Goal: Transaction & Acquisition: Purchase product/service

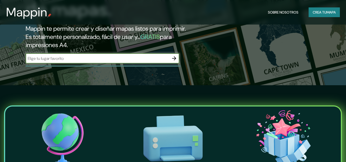
scroll to position [153, 0]
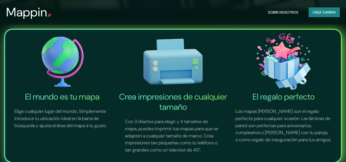
click at [333, 11] on font "mapa" at bounding box center [330, 12] width 9 height 5
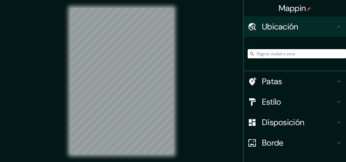
click at [269, 57] on input "Elige tu ciudad o zona" at bounding box center [296, 53] width 98 height 9
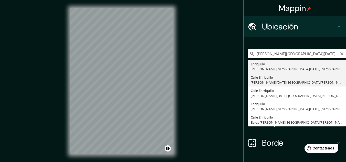
type input "[GEOGRAPHIC_DATA][PERSON_NAME][GEOGRAPHIC_DATA][DATE][PERSON_NAME], [GEOGRAPHIC…"
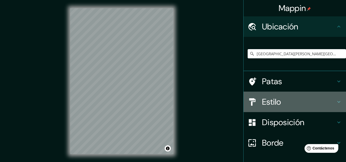
click at [269, 103] on font "Estilo" at bounding box center [271, 101] width 19 height 11
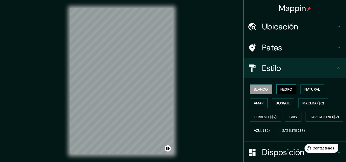
click at [276, 92] on button "Negro" at bounding box center [286, 89] width 20 height 10
click at [307, 89] on font "Natural" at bounding box center [311, 89] width 15 height 5
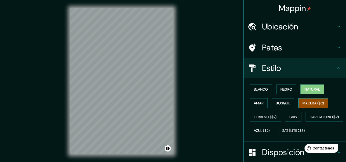
click at [315, 101] on font "Madera ($2)" at bounding box center [312, 103] width 21 height 5
click at [292, 118] on font "Gris" at bounding box center [293, 117] width 8 height 5
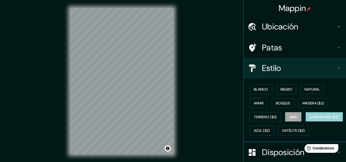
click at [309, 119] on font "Caricatura ($2)" at bounding box center [323, 117] width 29 height 5
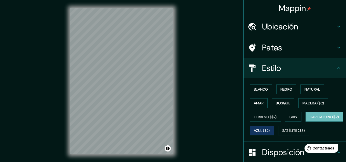
click at [270, 133] on font "Azul ($2)" at bounding box center [262, 130] width 16 height 5
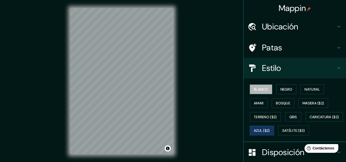
click at [261, 88] on font "Blanco" at bounding box center [261, 89] width 14 height 5
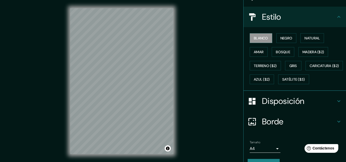
scroll to position [77, 0]
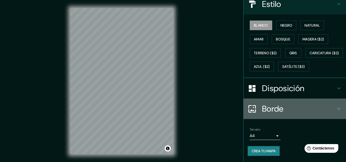
click at [268, 106] on font "Borde" at bounding box center [272, 108] width 21 height 11
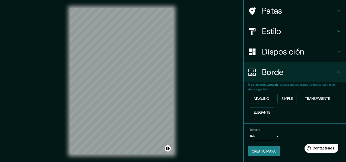
scroll to position [37, 0]
click at [281, 96] on font "Simple" at bounding box center [286, 98] width 11 height 5
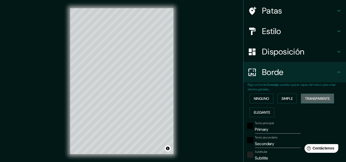
click at [320, 101] on font "Transparente" at bounding box center [317, 98] width 25 height 7
click at [265, 111] on font "Elegante" at bounding box center [262, 112] width 16 height 5
type input "161"
type input "32"
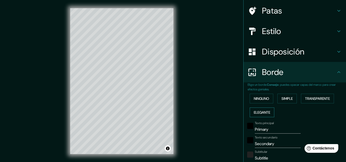
type input "32"
type input "16"
click at [314, 49] on h4 "Disposición" at bounding box center [299, 52] width 74 height 10
type input "161"
type input "32"
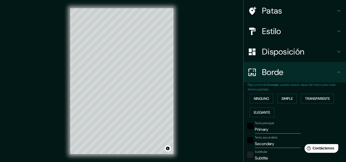
type input "32"
type input "16"
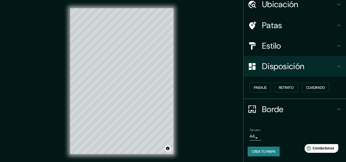
scroll to position [23, 0]
click at [261, 88] on font "Paisaje" at bounding box center [260, 87] width 13 height 5
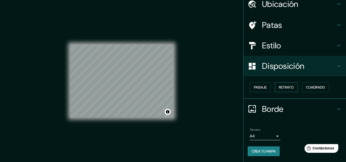
click at [279, 87] on font "Retrato" at bounding box center [286, 87] width 15 height 5
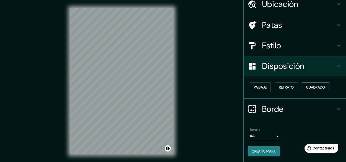
click at [307, 86] on font "Cuadrado" at bounding box center [315, 87] width 19 height 5
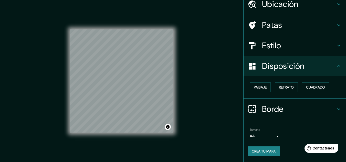
scroll to position [8, 0]
